Goal: Navigation & Orientation: Go to known website

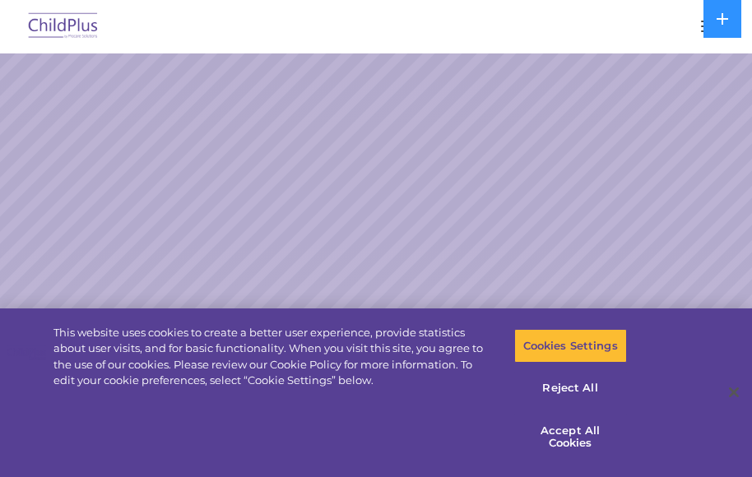
select select "MEDIUM"
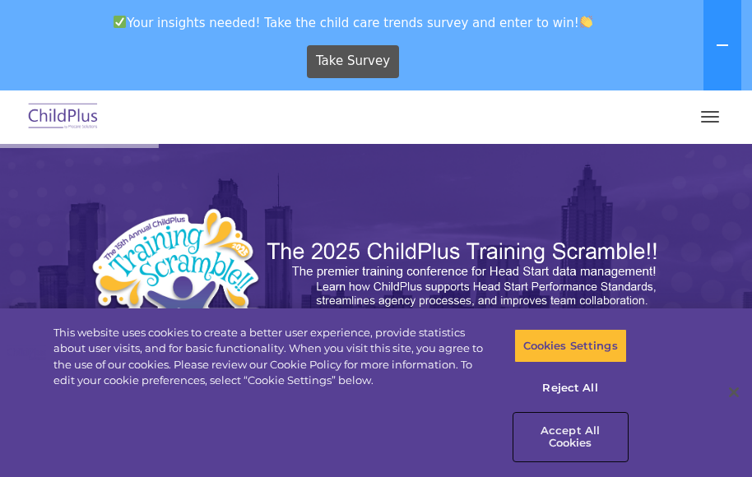
click at [564, 430] on button "Accept All Cookies" at bounding box center [570, 437] width 113 height 47
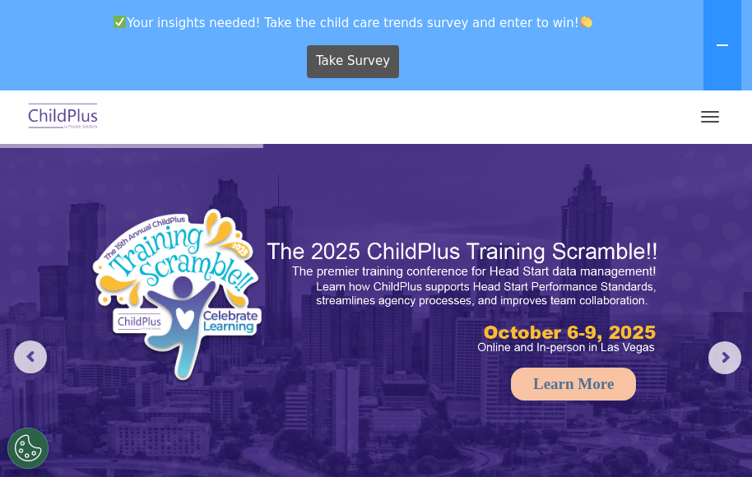
click at [695, 117] on button "button" at bounding box center [709, 117] width 35 height 26
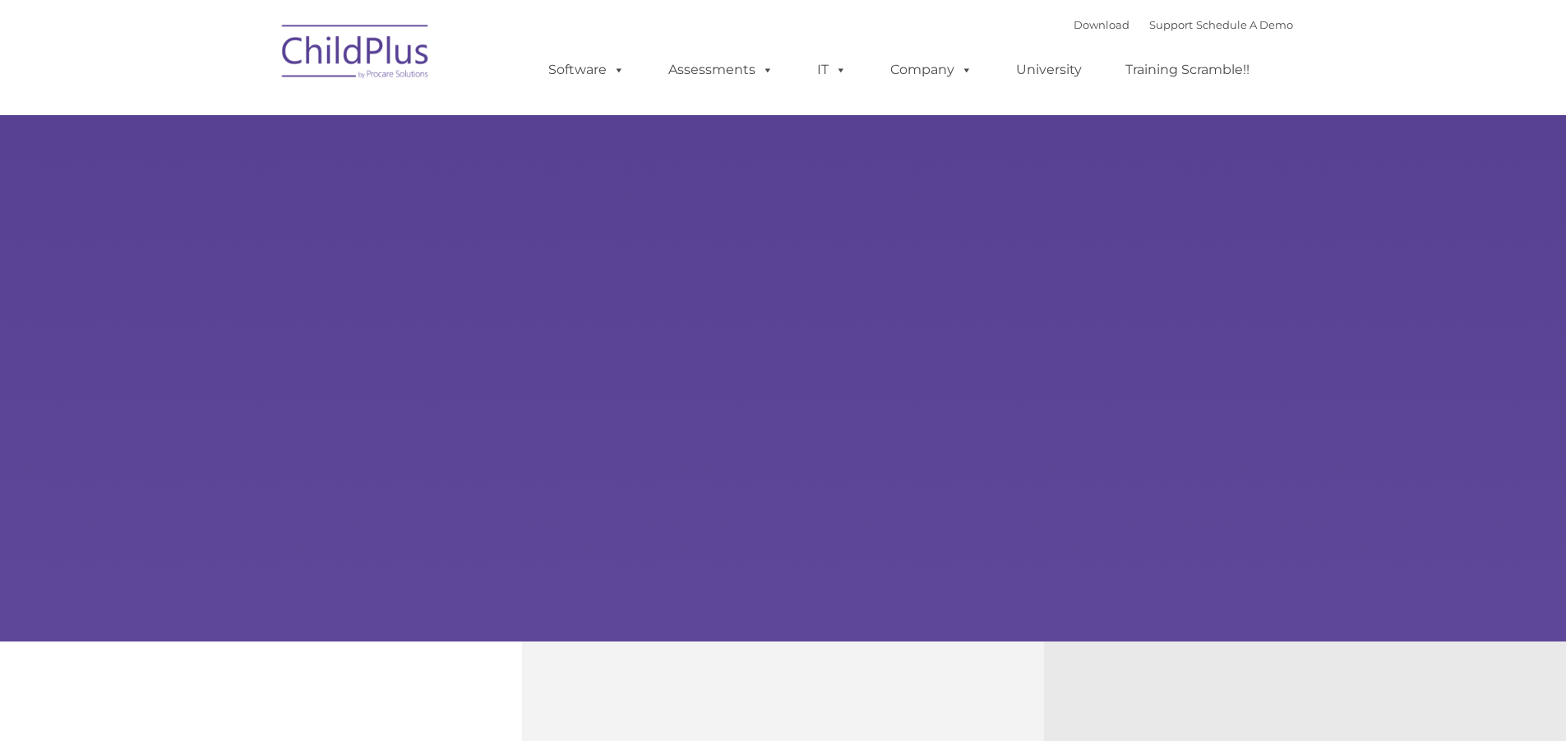
select select "MEDIUM"
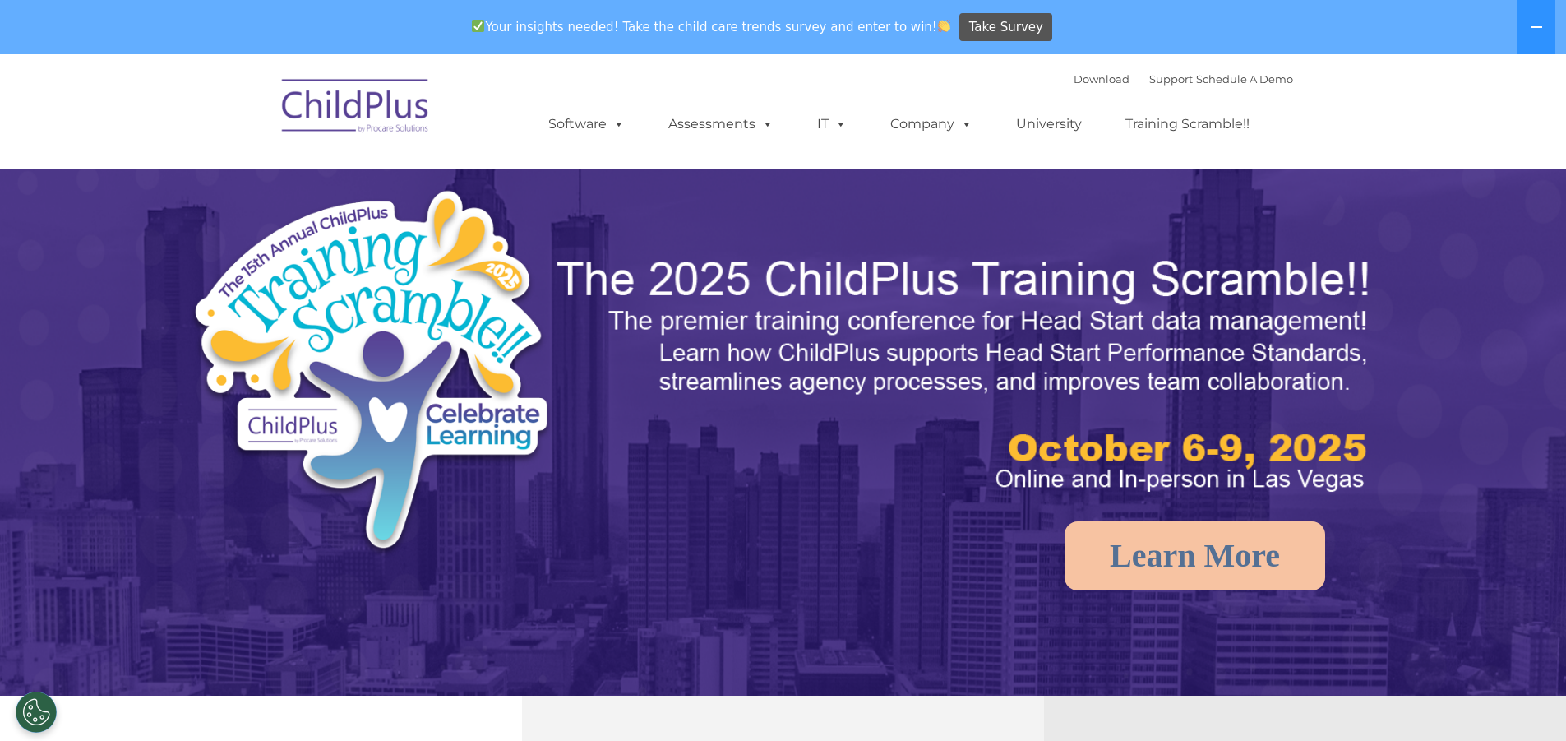
click at [374, 67] on img at bounding box center [356, 108] width 164 height 82
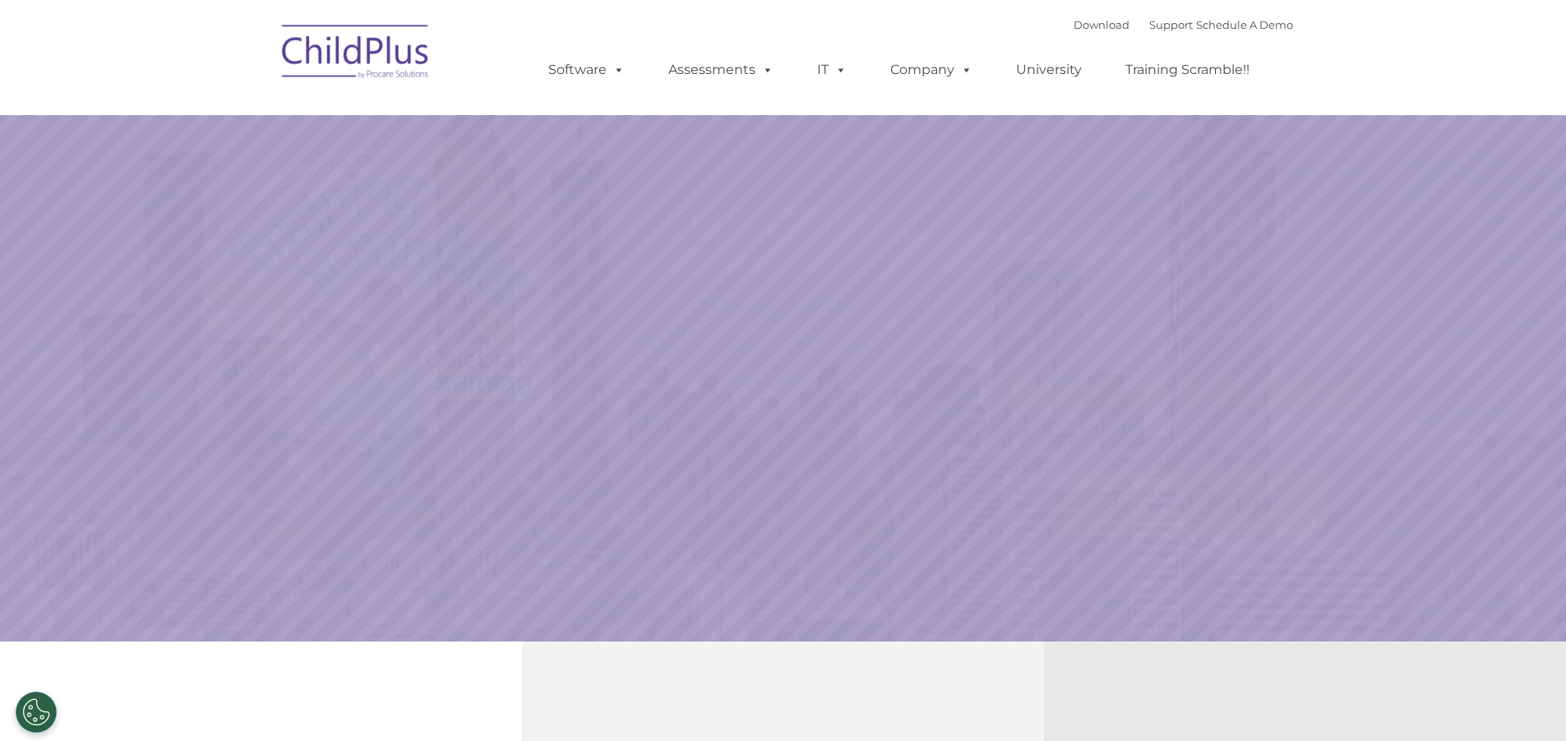
select select "MEDIUM"
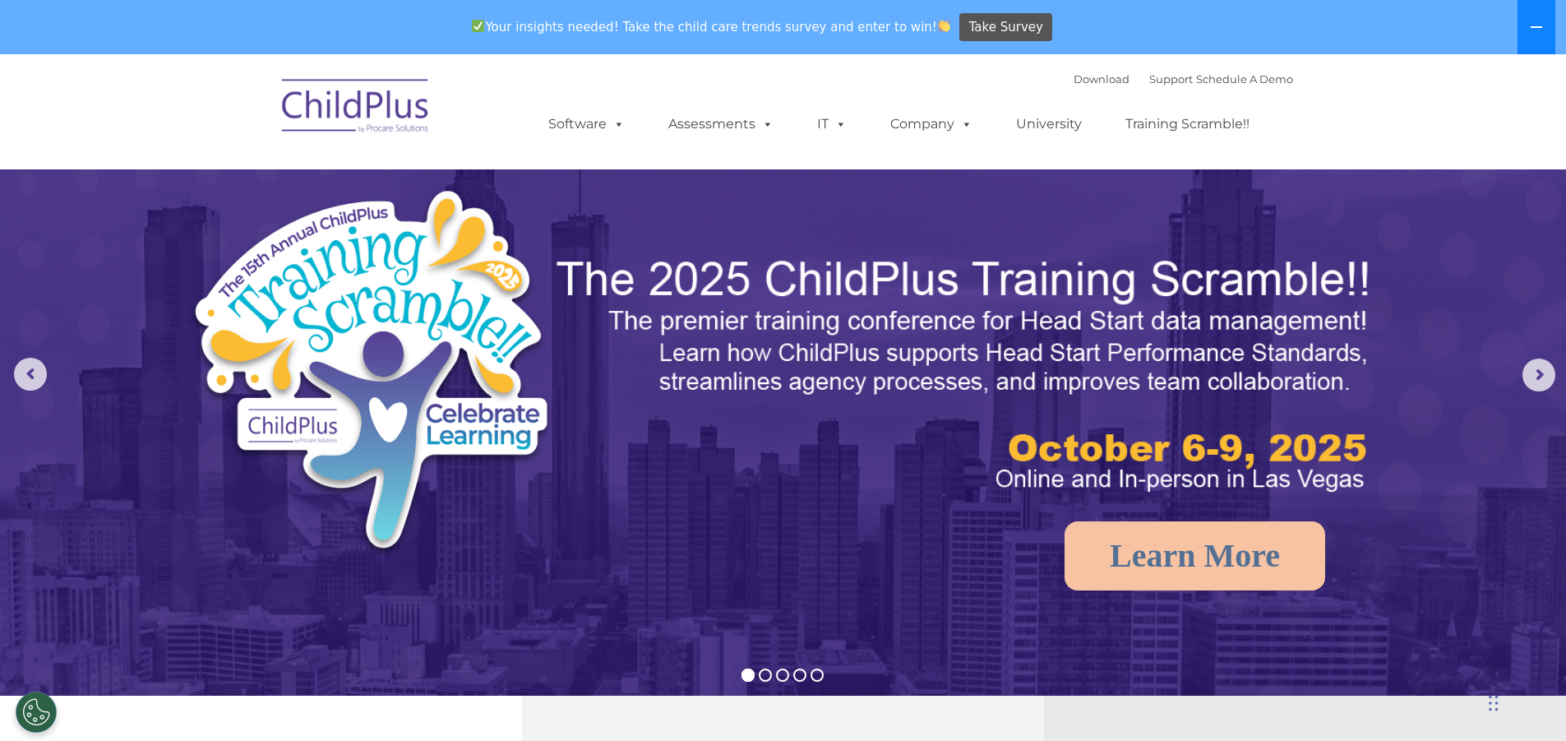
click at [1532, 23] on icon at bounding box center [1536, 27] width 13 height 13
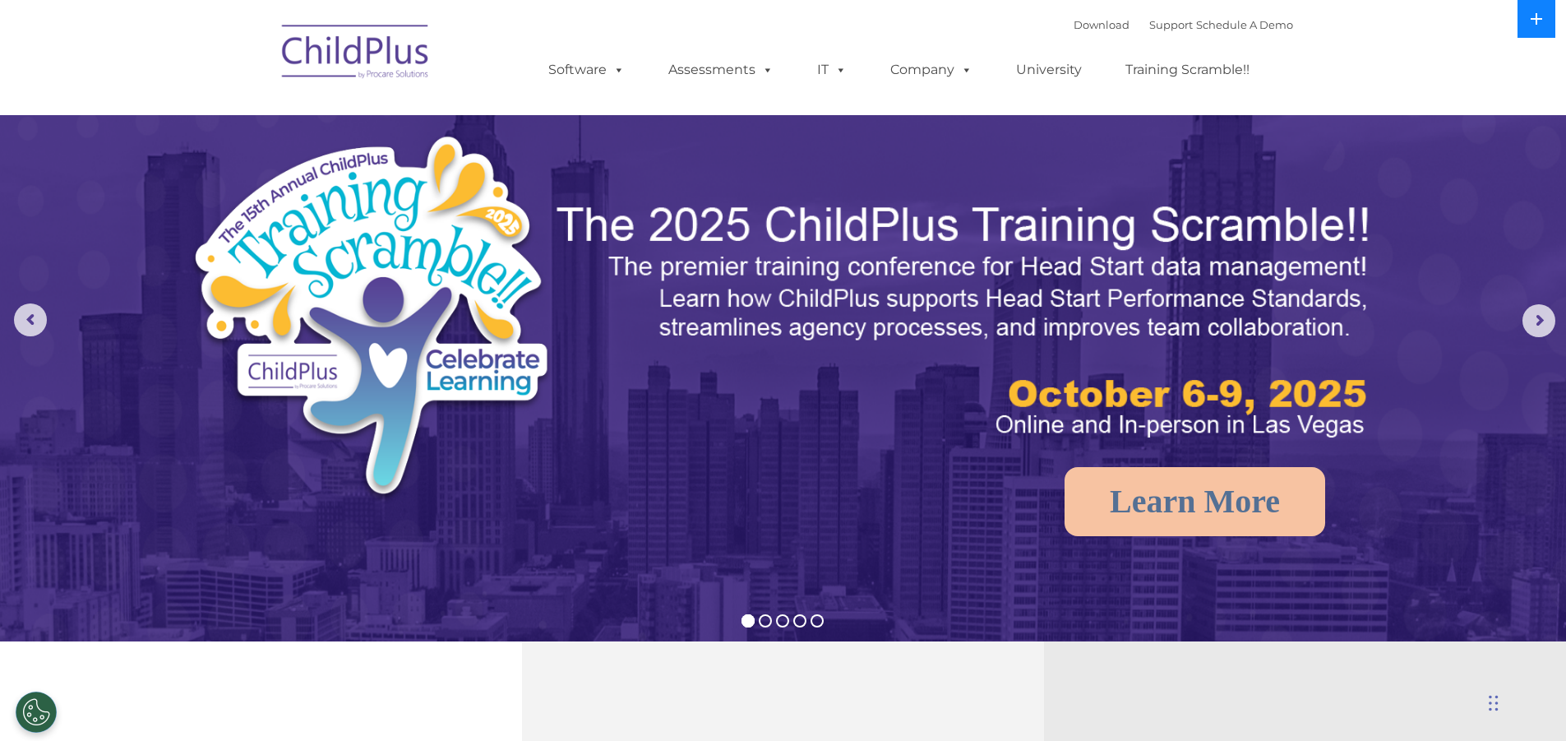
click at [1528, 25] on button at bounding box center [1537, 19] width 38 height 38
